Goal: Information Seeking & Learning: Learn about a topic

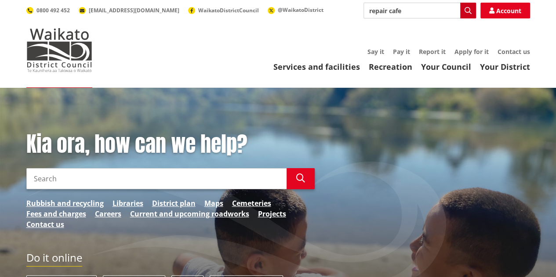
type input "repair cafe"
click at [467, 8] on icon "button" at bounding box center [467, 10] width 7 height 7
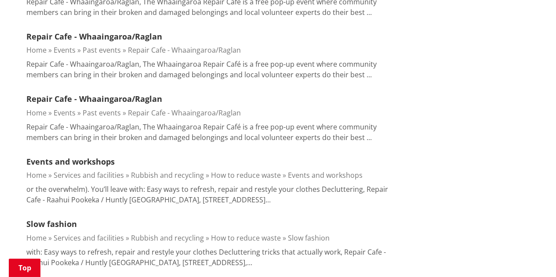
scroll to position [1011, 0]
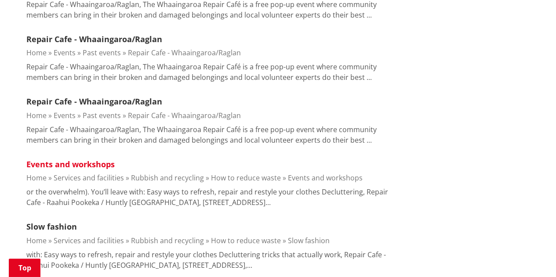
click at [64, 163] on link "Events and workshops" at bounding box center [70, 164] width 88 height 11
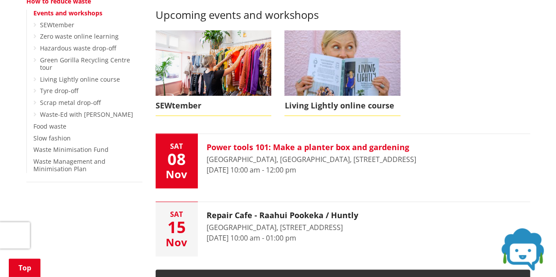
scroll to position [220, 0]
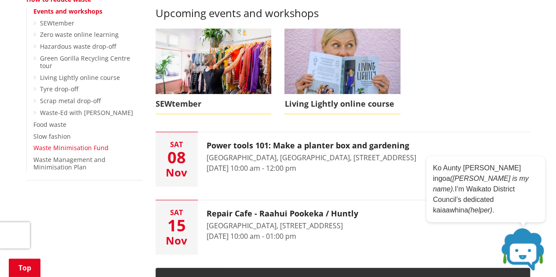
click at [84, 144] on link "Waste Minimisation Fund" at bounding box center [70, 148] width 75 height 8
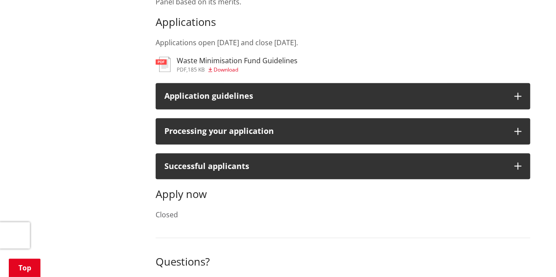
scroll to position [395, 0]
